Goal: Navigation & Orientation: Find specific page/section

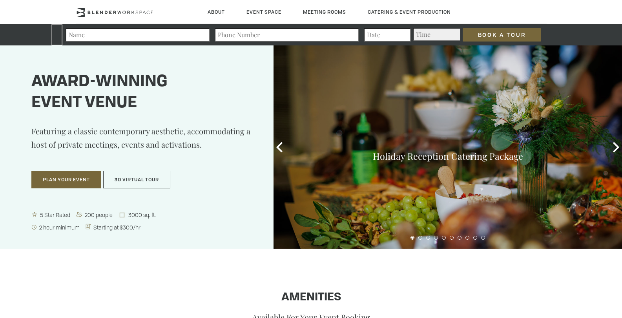
click at [199, 84] on h1 "Award-winning event venue" at bounding box center [142, 93] width 222 height 42
click at [127, 11] on icon at bounding box center [128, 12] width 3 height 3
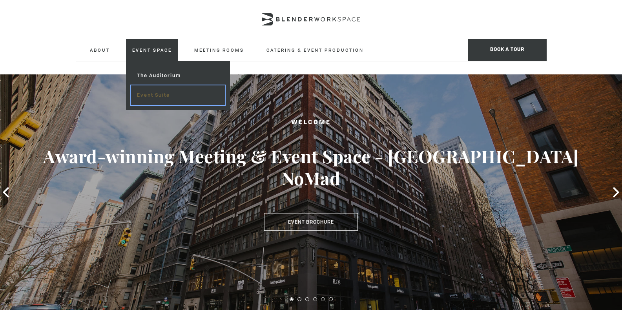
click at [156, 95] on link "Event Suite" at bounding box center [178, 95] width 94 height 20
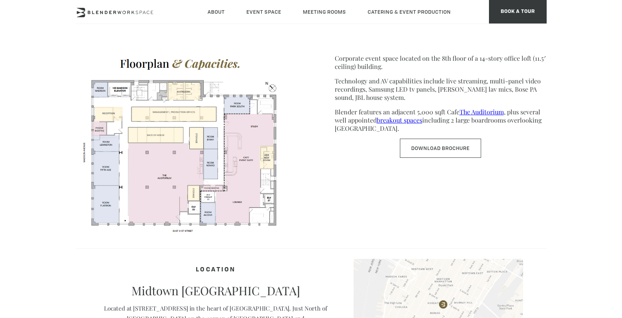
scroll to position [404, 0]
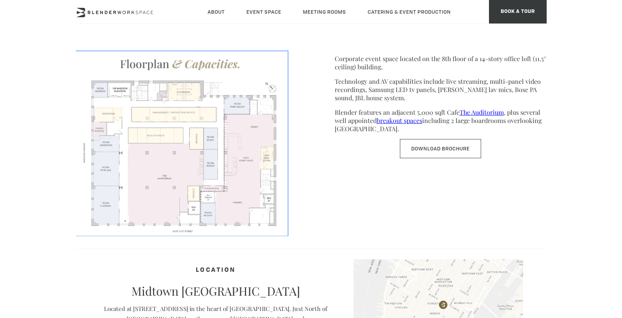
click at [249, 153] on img at bounding box center [182, 143] width 212 height 184
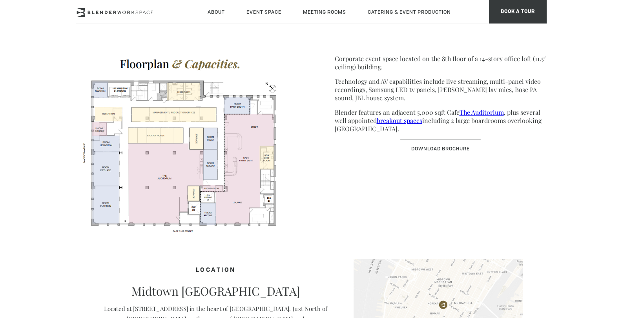
click at [347, 171] on div "SPACE FEATURES Corporate event space located on the 8th floor of a 14-story off…" at bounding box center [441, 130] width 212 height 211
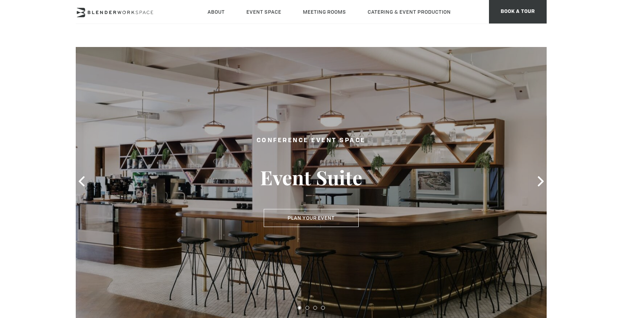
scroll to position [0, 0]
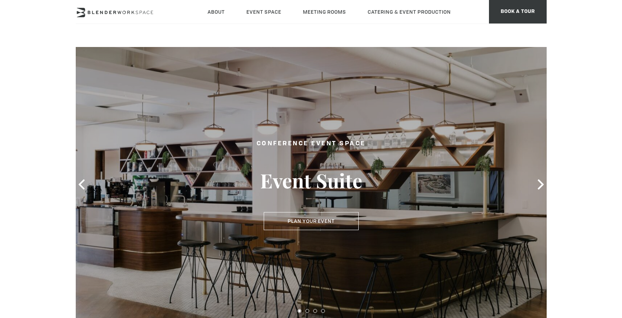
click at [303, 189] on h3 "Event Suite" at bounding box center [311, 181] width 180 height 24
click at [538, 183] on icon at bounding box center [540, 185] width 10 height 10
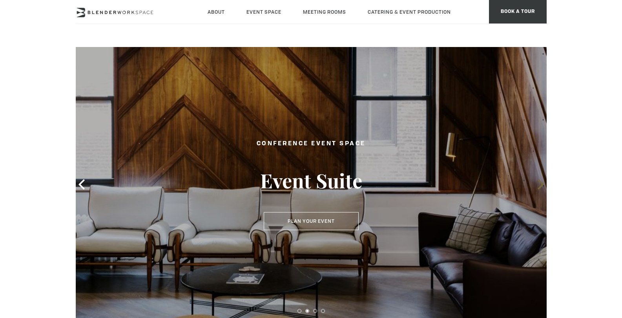
click at [538, 183] on icon at bounding box center [540, 185] width 10 height 10
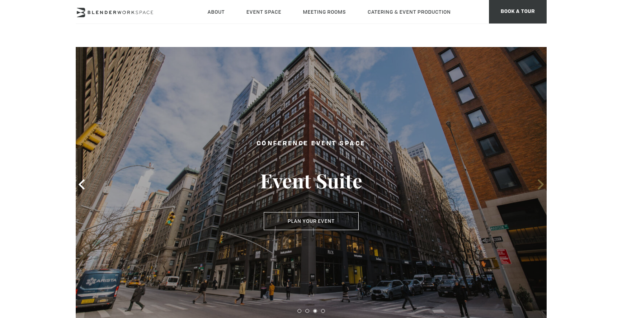
click at [538, 183] on icon at bounding box center [540, 185] width 10 height 10
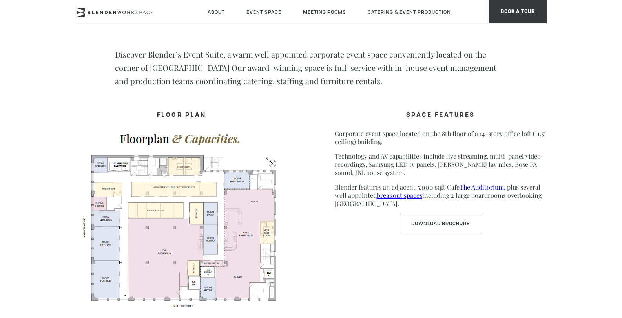
scroll to position [329, 0]
click at [479, 187] on link "The Auditorium" at bounding box center [481, 187] width 44 height 8
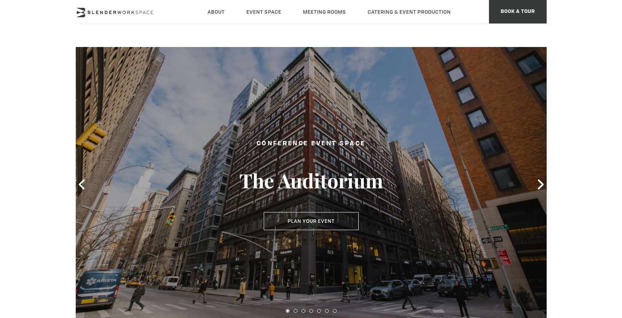
click at [135, 27] on header "About Neighborhood Global Collective Journal Event Space The Auditorium Event S…" at bounding box center [311, 23] width 622 height 47
